Goal: Transaction & Acquisition: Purchase product/service

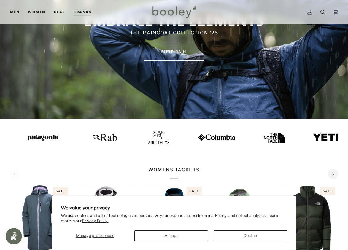
scroll to position [83, 0]
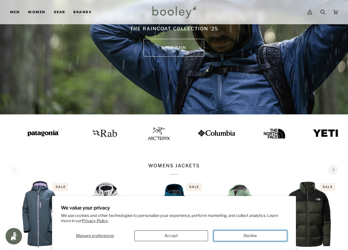
click at [229, 235] on button "Decline" at bounding box center [249, 235] width 73 height 11
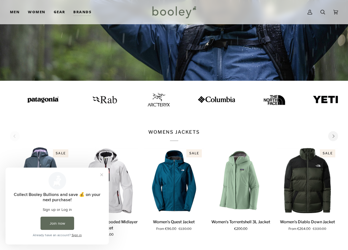
scroll to position [193, 0]
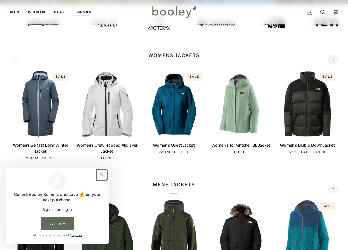
click at [100, 175] on button "Close prompt" at bounding box center [102, 175] width 10 height 10
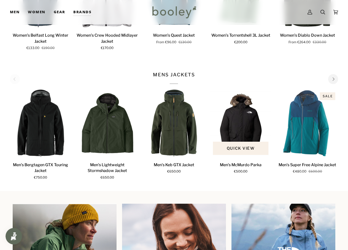
scroll to position [303, 0]
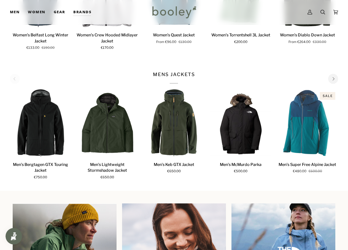
click at [335, 80] on button "Next" at bounding box center [333, 79] width 10 height 10
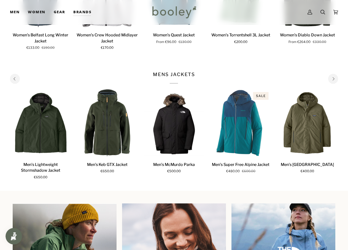
click at [335, 80] on button "Next" at bounding box center [333, 79] width 10 height 10
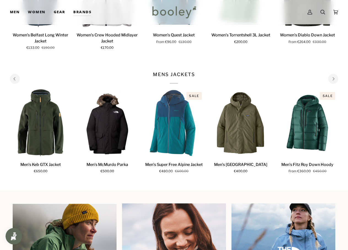
click at [335, 80] on button "Next" at bounding box center [333, 79] width 10 height 10
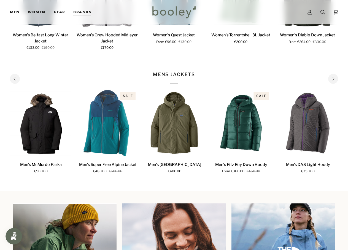
click at [335, 80] on button "Next" at bounding box center [333, 79] width 10 height 10
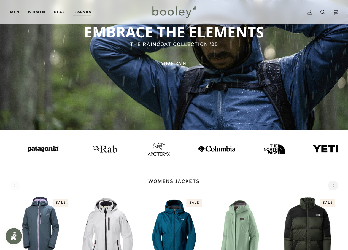
scroll to position [0, 0]
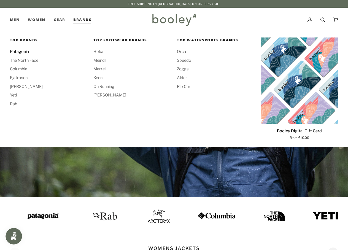
click at [17, 53] on span "Patagonia" at bounding box center [48, 52] width 77 height 6
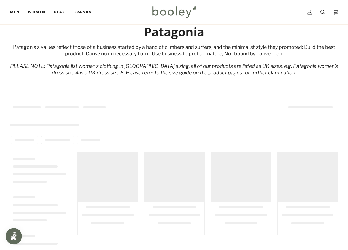
scroll to position [55, 0]
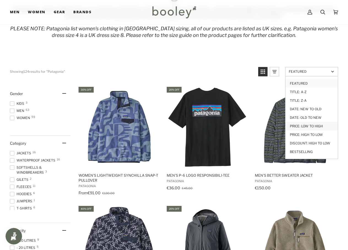
click at [314, 123] on link "Price: Low to High" at bounding box center [311, 126] width 52 height 9
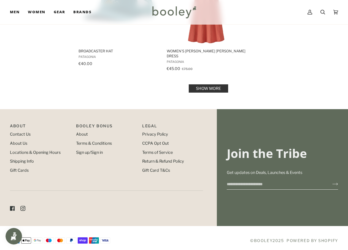
click at [217, 86] on link "Show more" at bounding box center [207, 88] width 39 height 8
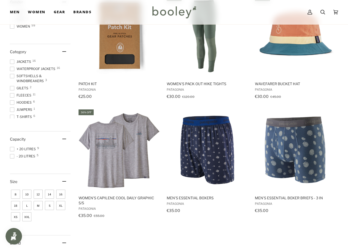
scroll to position [91, 0]
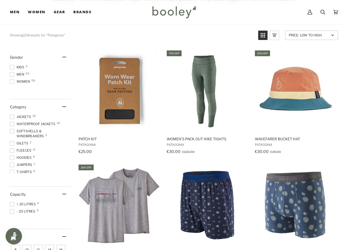
click at [15, 74] on span "Men 63" at bounding box center [18, 74] width 16 height 5
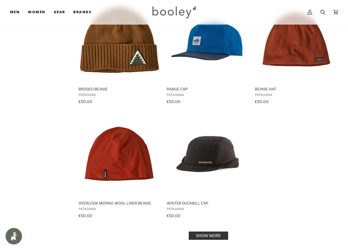
scroll to position [798, 0]
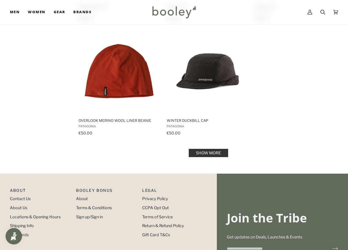
click at [209, 154] on link "Show more" at bounding box center [207, 153] width 39 height 8
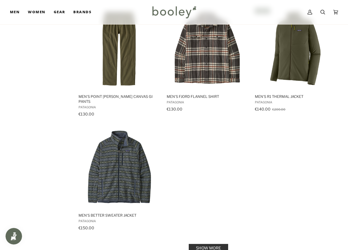
scroll to position [1513, 0]
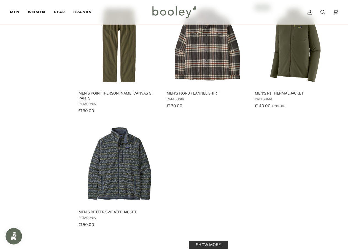
click at [217, 240] on link "Show more" at bounding box center [207, 244] width 39 height 8
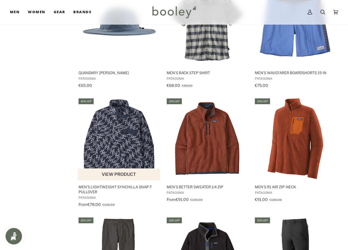
scroll to position [1046, 0]
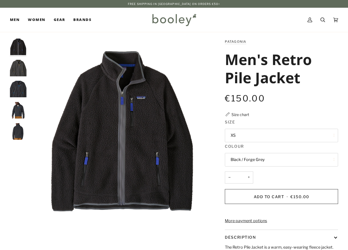
click at [260, 157] on button "Black / Forge Grey" at bounding box center [281, 159] width 113 height 13
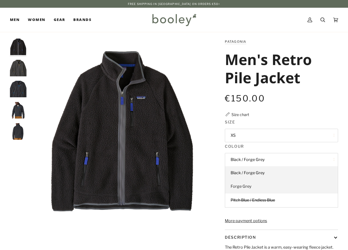
click at [254, 186] on link "Forge Grey" at bounding box center [281, 186] width 113 height 14
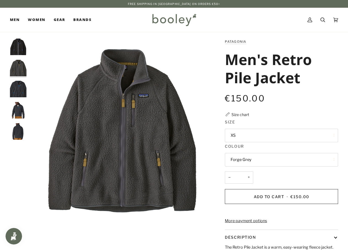
click at [258, 162] on button "Forge Grey" at bounding box center [281, 159] width 113 height 13
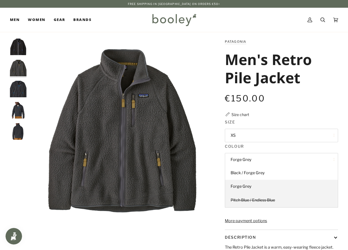
click at [254, 196] on link "Pitch Blue / Endless Blue" at bounding box center [281, 200] width 113 height 14
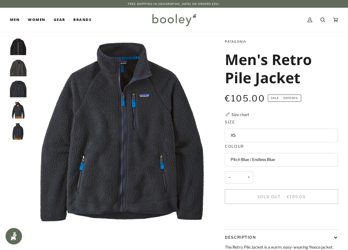
click at [256, 165] on button "Pitch Blue / Endless Blue" at bounding box center [281, 159] width 113 height 13
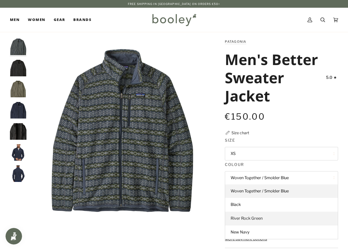
click at [245, 217] on span "River Rock Green" at bounding box center [246, 217] width 32 height 5
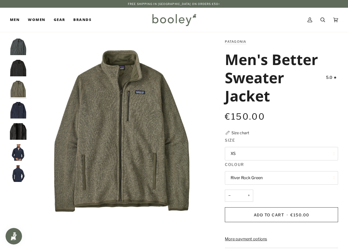
click at [249, 174] on button "River Rock Green" at bounding box center [281, 177] width 113 height 13
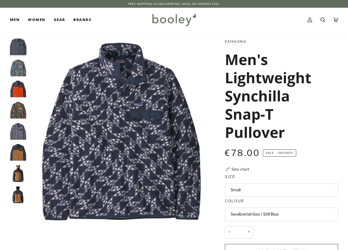
click at [263, 209] on button "Swallowtail Geo / Still Blue" at bounding box center [281, 213] width 113 height 13
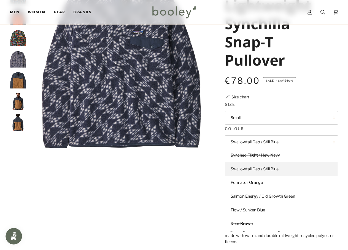
scroll to position [83, 0]
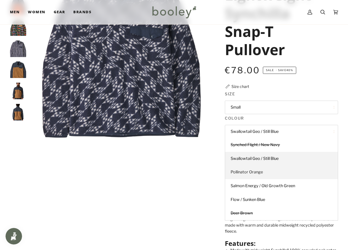
click at [269, 173] on link "Pollinator Orange" at bounding box center [281, 172] width 113 height 14
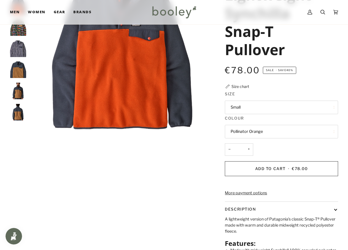
click at [269, 133] on button "Pollinator Orange" at bounding box center [281, 131] width 113 height 13
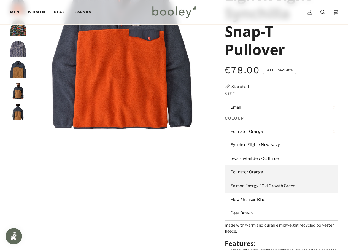
click at [272, 184] on span "Salmon Energy / Old Growth Green" at bounding box center [262, 185] width 64 height 5
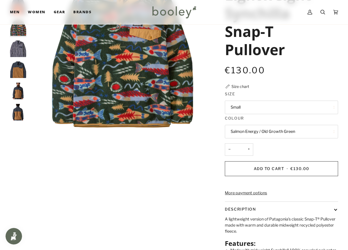
click at [256, 130] on button "Salmon Energy / Old Growth Green" at bounding box center [281, 131] width 113 height 13
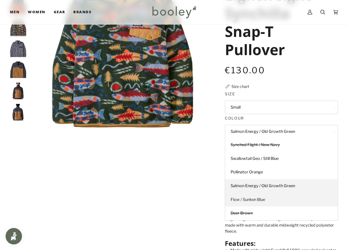
click at [249, 196] on link "Flow / Sunken Blue" at bounding box center [281, 200] width 113 height 14
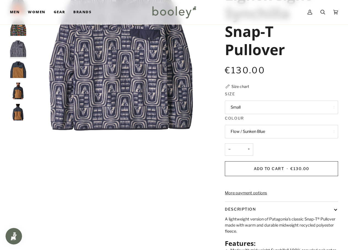
click at [251, 132] on button "Flow / Sunken Blue" at bounding box center [281, 131] width 113 height 13
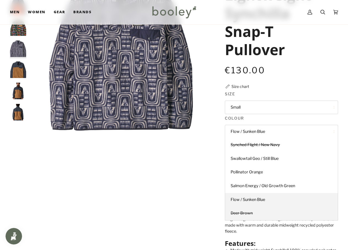
click at [252, 210] on link "Deer Brown" at bounding box center [281, 213] width 113 height 14
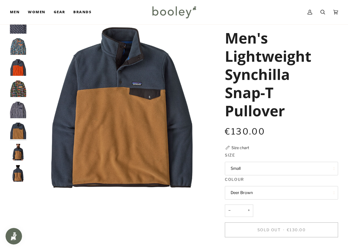
scroll to position [28, 0]
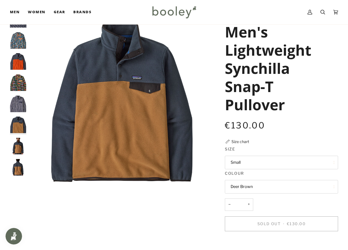
click at [260, 189] on button "Deer Brown" at bounding box center [281, 186] width 113 height 13
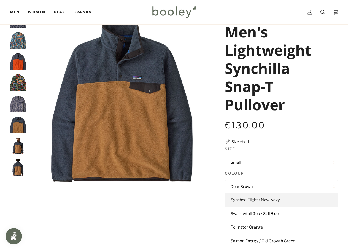
click at [257, 201] on span "Synched Flight / New Navy" at bounding box center [254, 199] width 49 height 5
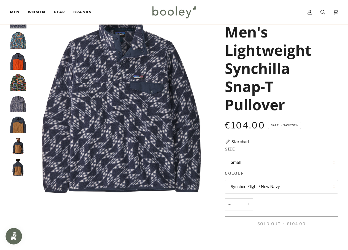
click at [255, 183] on button "Synched Flight / New Navy" at bounding box center [281, 186] width 113 height 13
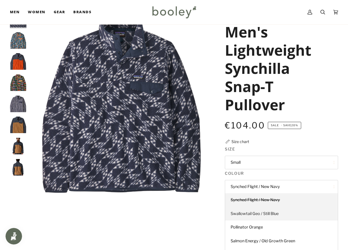
click at [256, 212] on span "Swallowtail Geo / Still Blue" at bounding box center [254, 213] width 48 height 5
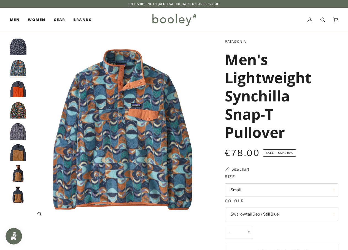
click at [126, 91] on img "Patagonia Men's Lightweight Synchilla Snap-T Pullover Swallowtail Geo / Still B…" at bounding box center [121, 131] width 185 height 185
click at [125, 106] on img "Patagonia Men's Lightweight Synchilla Snap-T Pullover Swallowtail Geo / Still B…" at bounding box center [121, 131] width 185 height 185
click at [136, 146] on img "Patagonia Men's Lightweight Synchilla Snap-T Pullover Swallowtail Geo / Still B…" at bounding box center [121, 131] width 185 height 185
